Goal: Information Seeking & Learning: Compare options

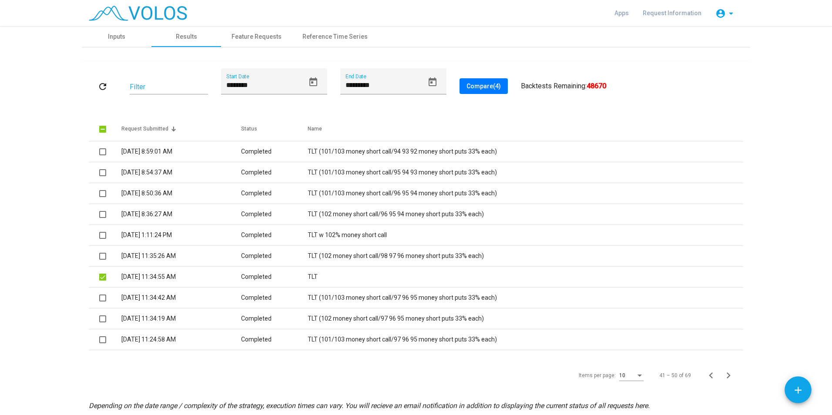
scroll to position [38, 0]
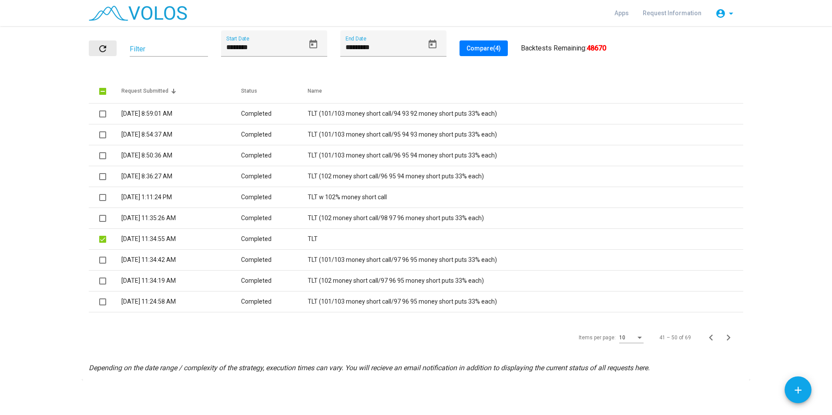
click at [99, 48] on mat-icon "refresh" at bounding box center [102, 49] width 10 height 10
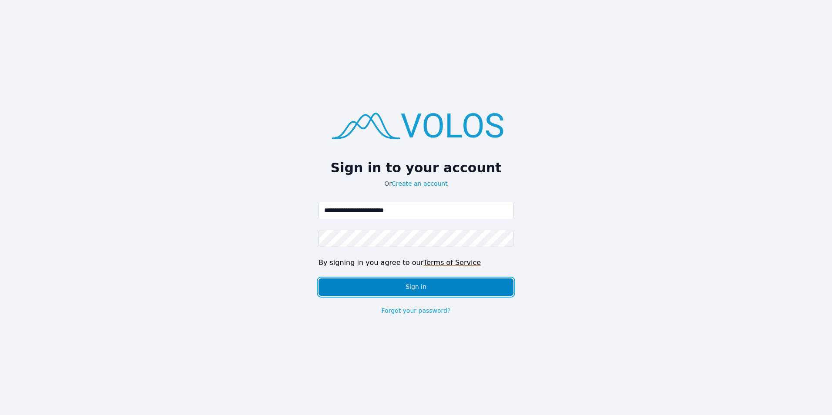
click at [359, 289] on button "Sign in" at bounding box center [415, 286] width 195 height 17
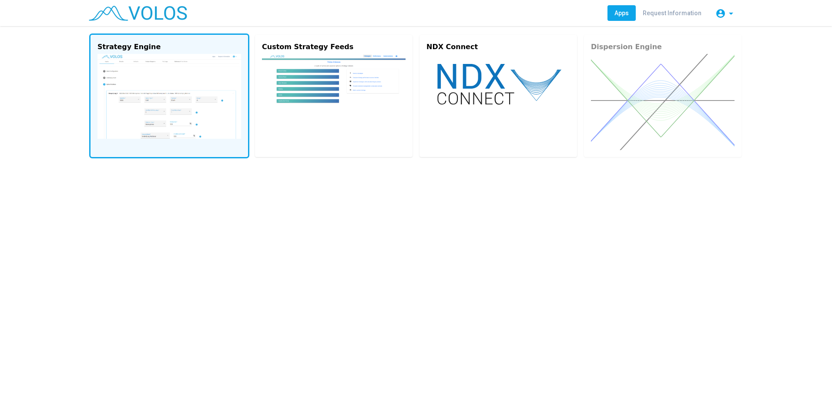
click at [180, 102] on img at bounding box center [169, 96] width 144 height 85
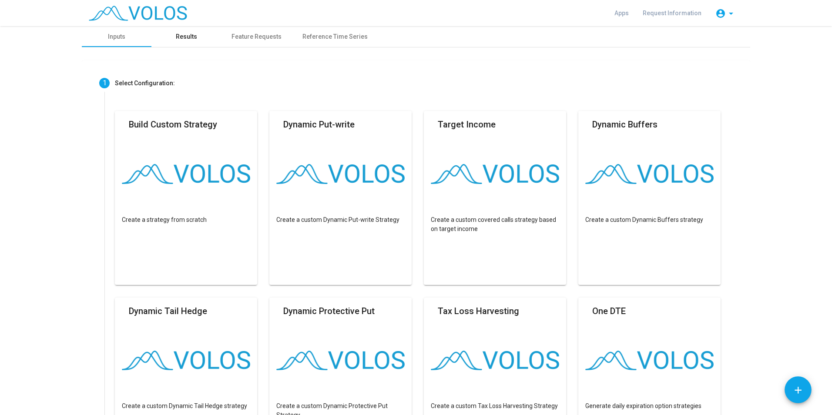
click at [188, 42] on div "Results" at bounding box center [186, 36] width 70 height 21
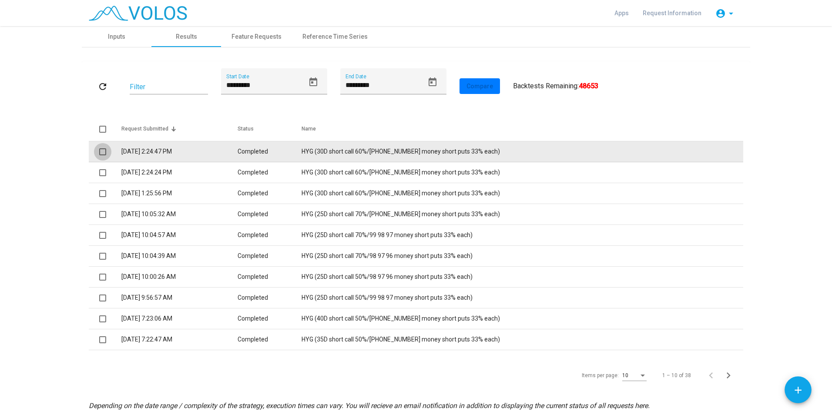
click at [101, 151] on span at bounding box center [102, 151] width 7 height 7
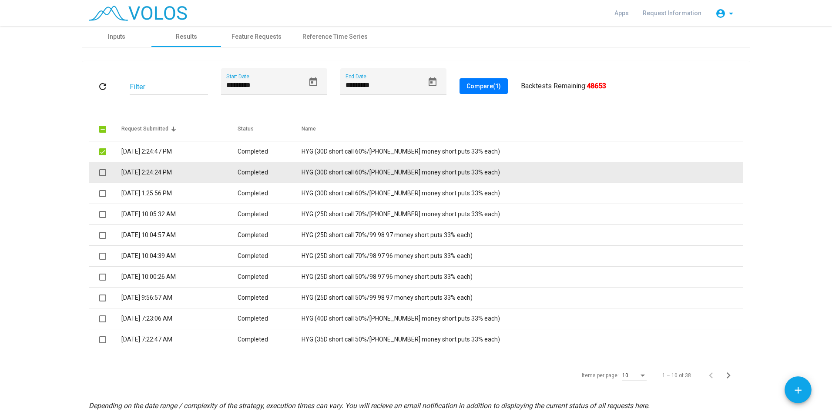
click at [101, 172] on span at bounding box center [102, 172] width 7 height 7
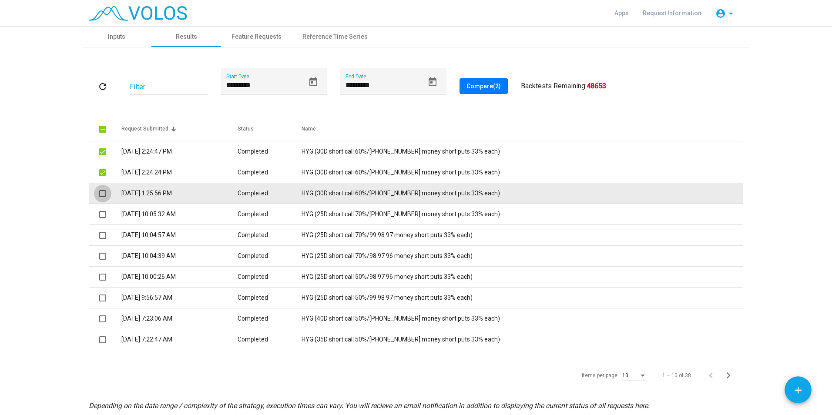
click at [99, 196] on span at bounding box center [102, 193] width 7 height 7
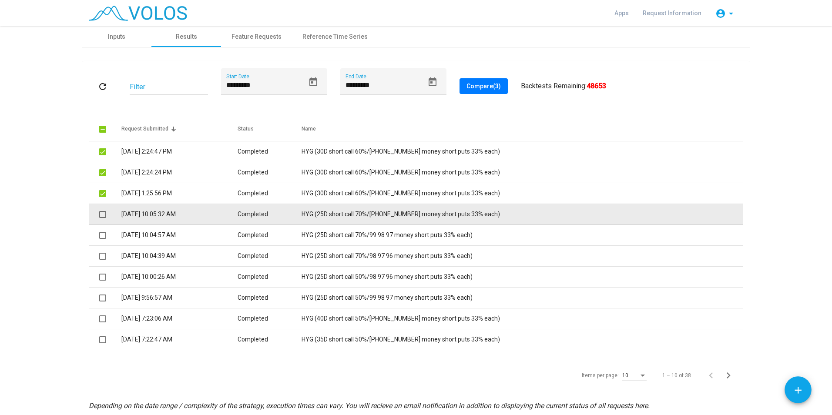
click at [99, 217] on span at bounding box center [102, 214] width 7 height 7
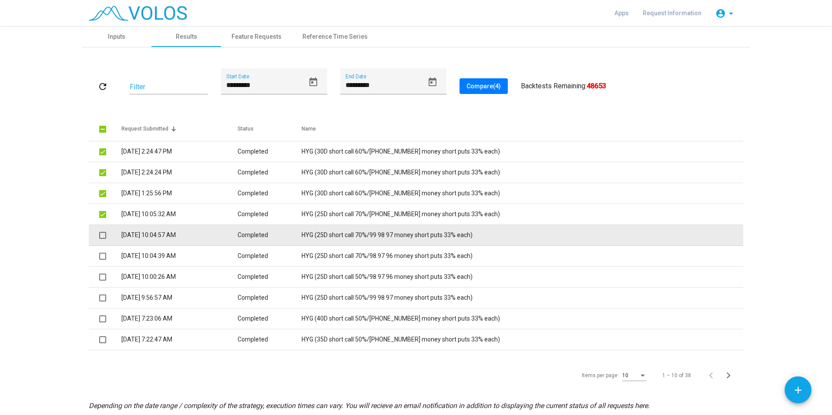
click at [99, 237] on span at bounding box center [102, 235] width 7 height 7
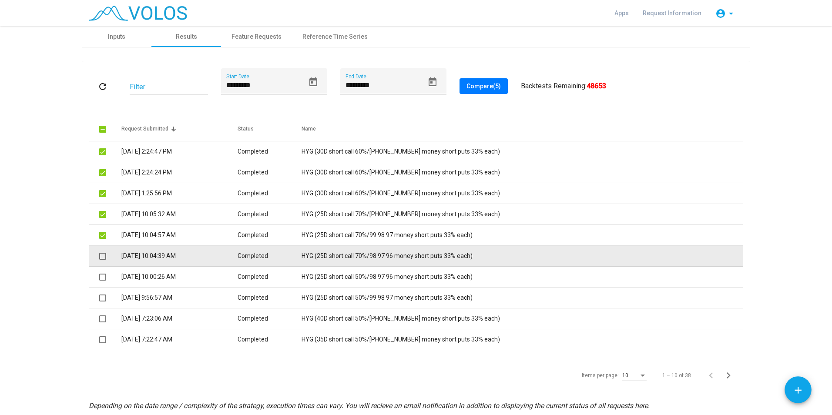
click at [101, 259] on span at bounding box center [102, 256] width 7 height 7
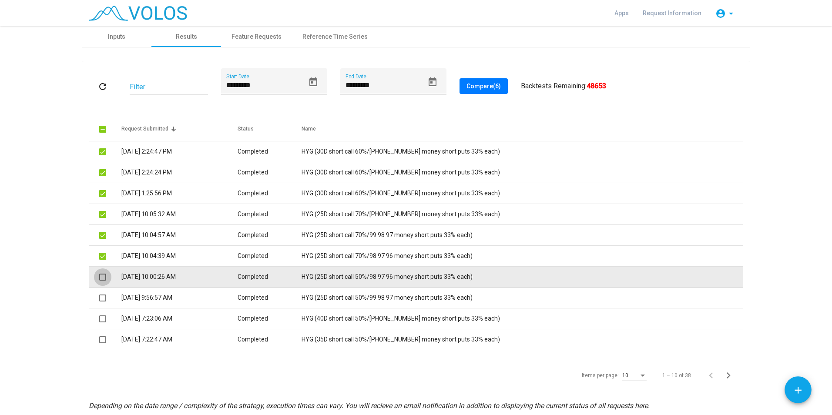
click at [102, 278] on span at bounding box center [102, 277] width 7 height 7
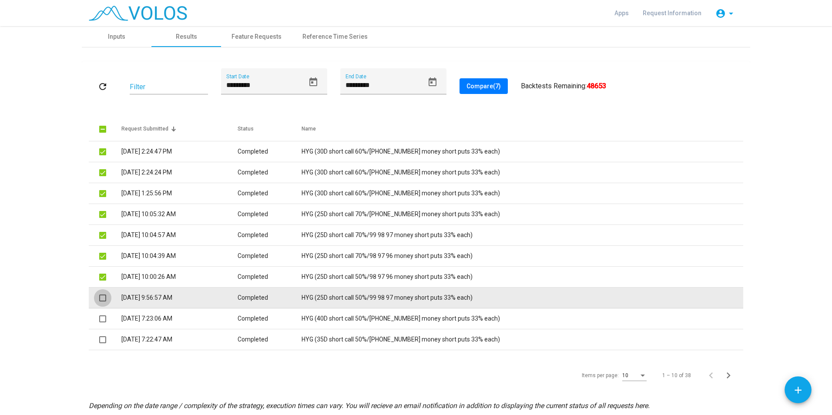
click at [101, 301] on span at bounding box center [102, 298] width 7 height 7
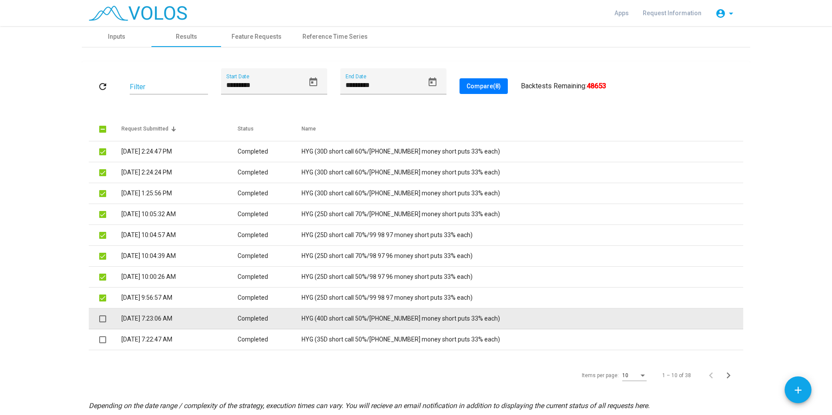
click at [99, 320] on span at bounding box center [102, 318] width 7 height 7
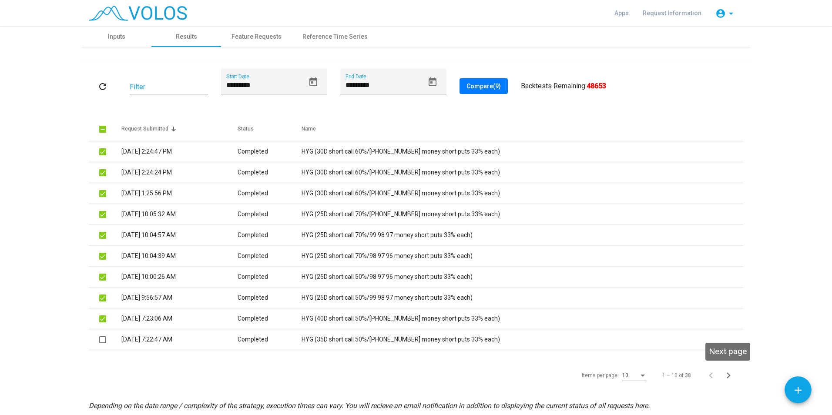
click at [723, 376] on icon "Next page" at bounding box center [728, 375] width 12 height 12
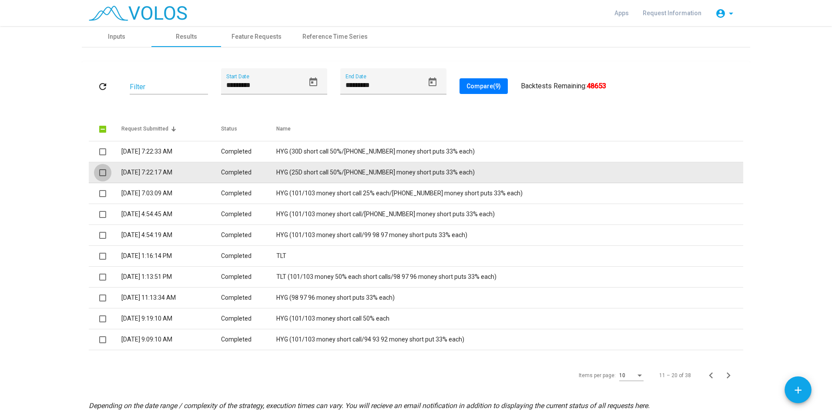
click at [99, 170] on span at bounding box center [102, 172] width 7 height 7
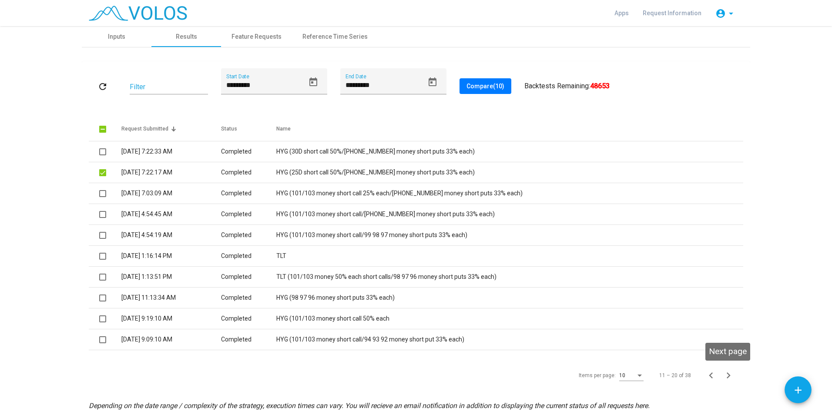
click at [728, 374] on icon "Next page" at bounding box center [728, 375] width 12 height 12
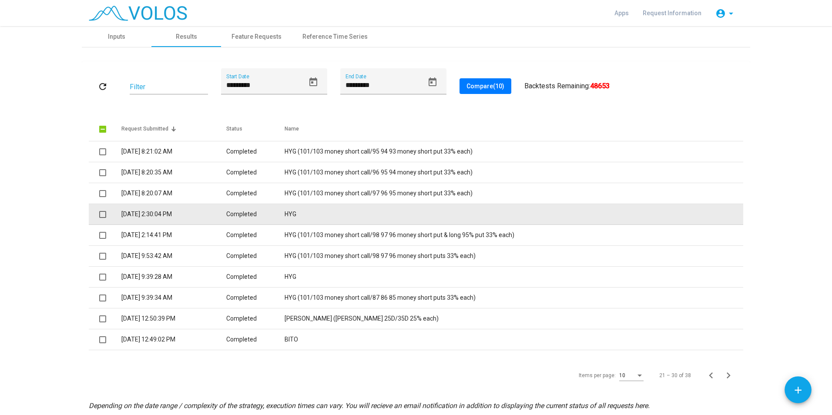
click at [95, 219] on td at bounding box center [105, 214] width 33 height 21
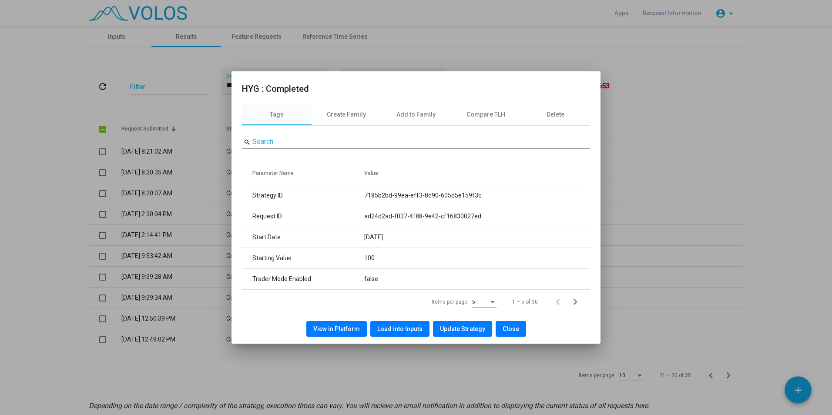
click at [505, 328] on span "Close" at bounding box center [510, 328] width 17 height 7
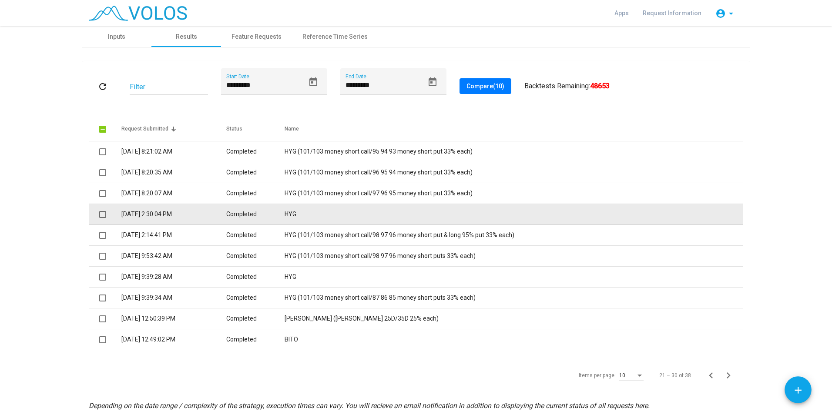
click at [99, 214] on span at bounding box center [102, 214] width 7 height 7
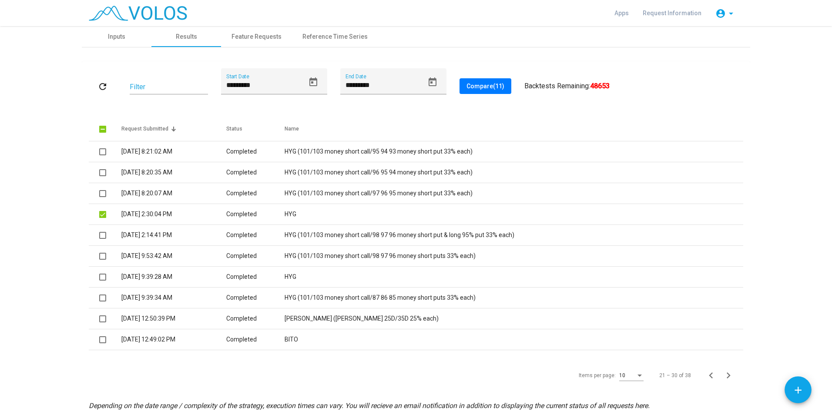
click at [472, 87] on span "Compare (11)" at bounding box center [485, 86] width 38 height 7
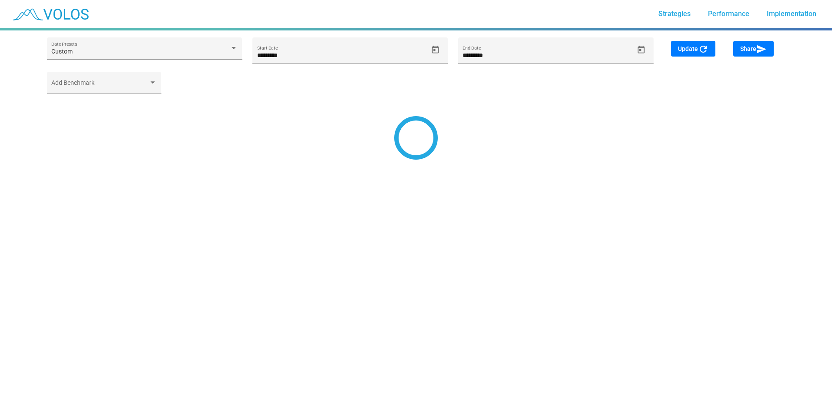
type input "*********"
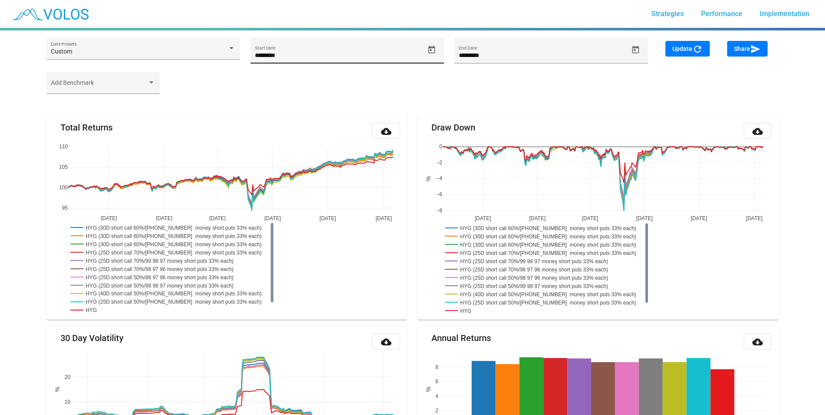
click at [305, 52] on input "*********" at bounding box center [339, 55] width 169 height 7
type input "*********"
click at [695, 51] on mat-icon "refresh" at bounding box center [698, 49] width 10 height 10
